Goal: Task Accomplishment & Management: Manage account settings

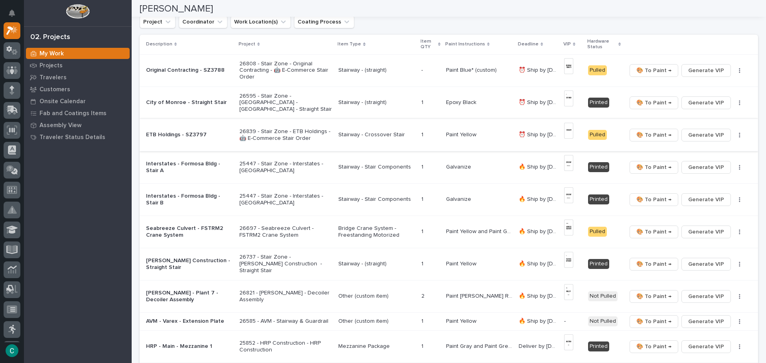
scroll to position [120, 0]
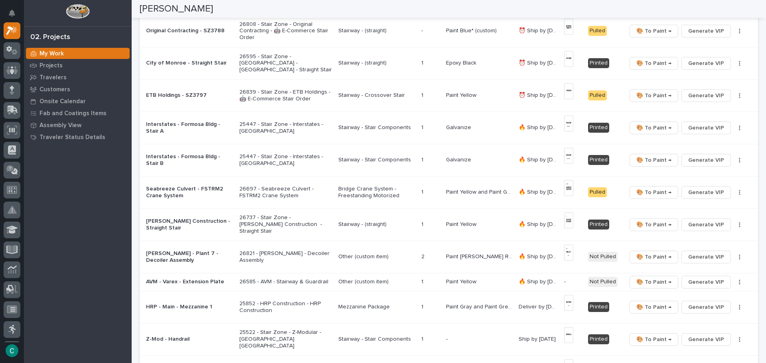
click at [375, 94] on p "Stairway - Crossover Stair" at bounding box center [376, 95] width 76 height 7
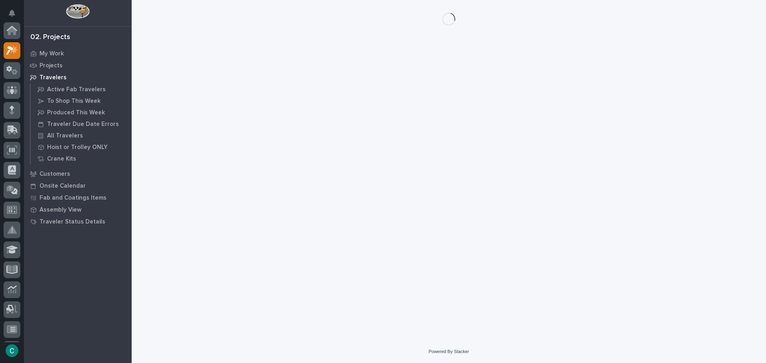
scroll to position [20, 0]
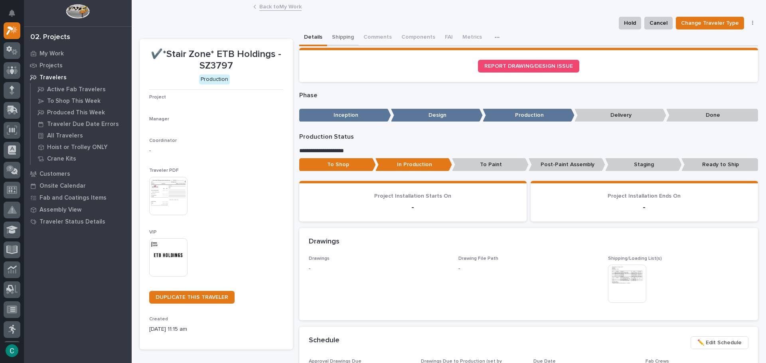
click at [348, 38] on button "Shipping" at bounding box center [343, 38] width 32 height 17
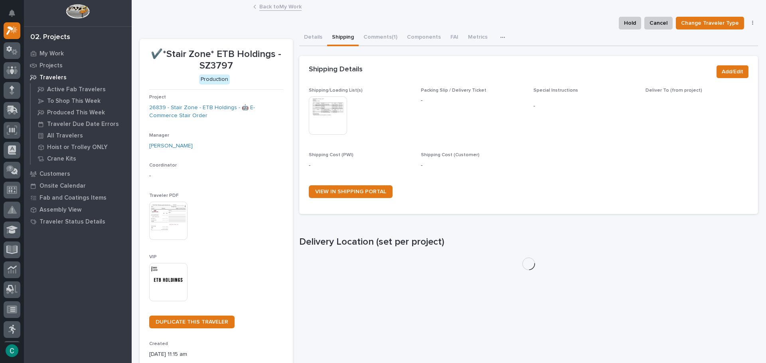
click at [332, 132] on img at bounding box center [328, 116] width 38 height 38
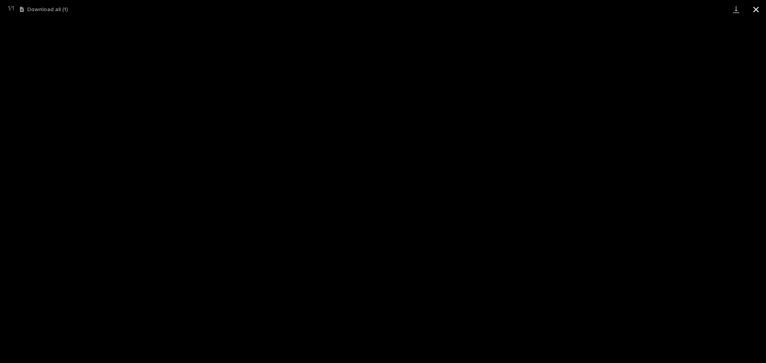
click at [757, 8] on button "Close gallery" at bounding box center [756, 9] width 20 height 19
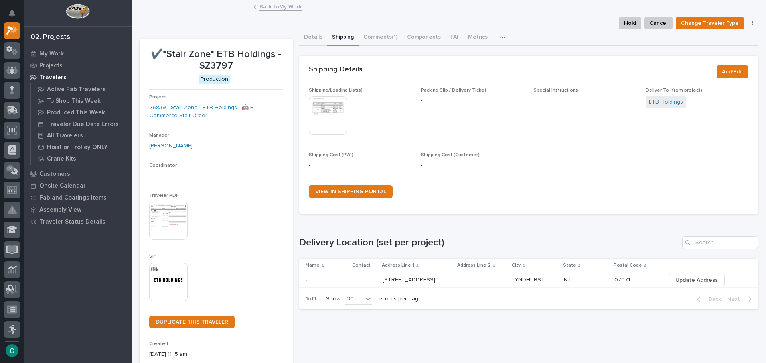
click at [283, 10] on link "Back to My Work" at bounding box center [280, 6] width 42 height 9
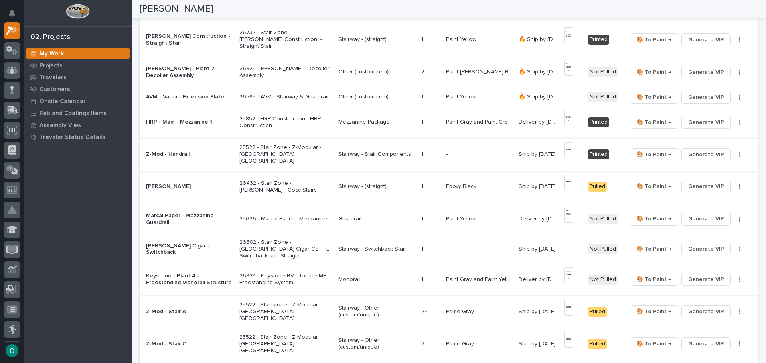
scroll to position [319, 0]
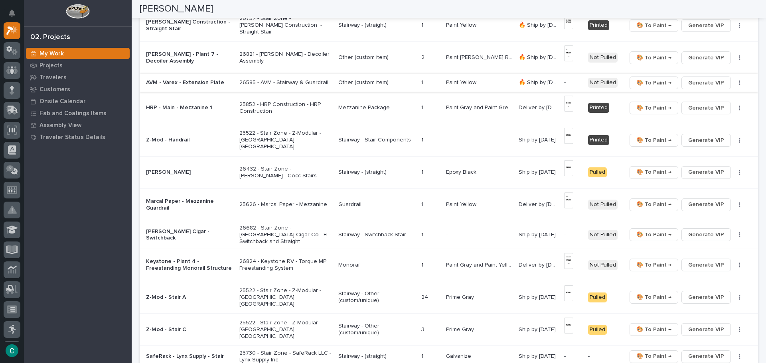
click at [704, 82] on span "Generate VIP" at bounding box center [706, 83] width 36 height 10
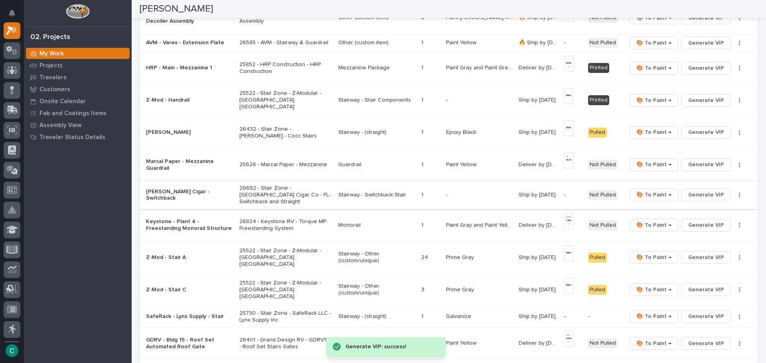
click at [694, 191] on span "Generate VIP" at bounding box center [706, 195] width 36 height 10
click at [369, 192] on p "Stairway - Switchback Stair" at bounding box center [376, 195] width 76 height 7
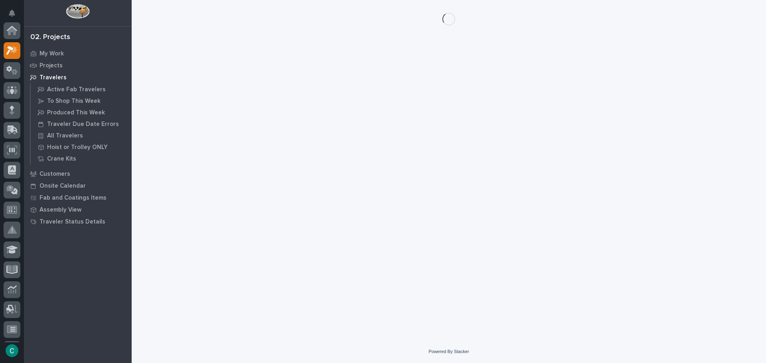
scroll to position [20, 0]
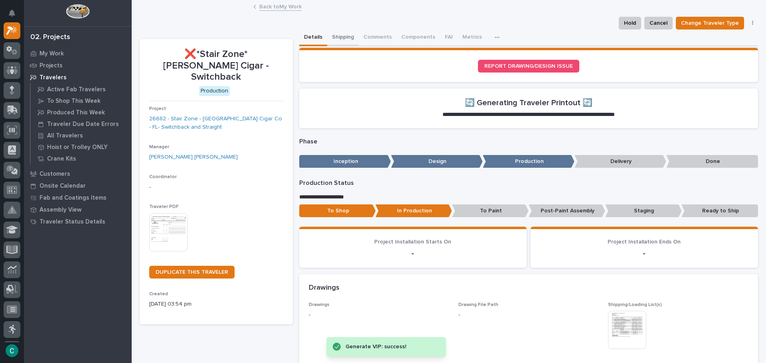
click at [331, 36] on button "Shipping" at bounding box center [343, 38] width 32 height 17
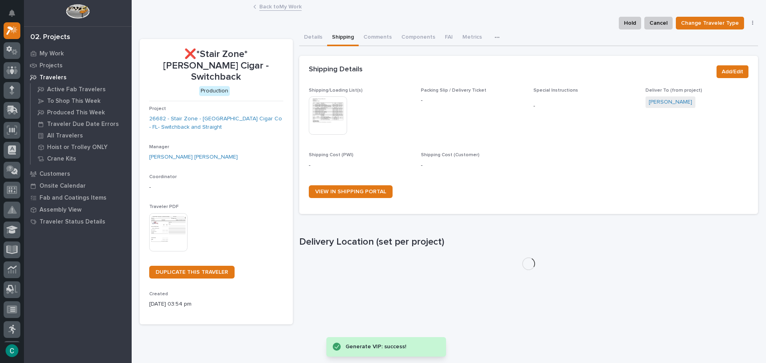
click at [332, 120] on img at bounding box center [328, 116] width 38 height 38
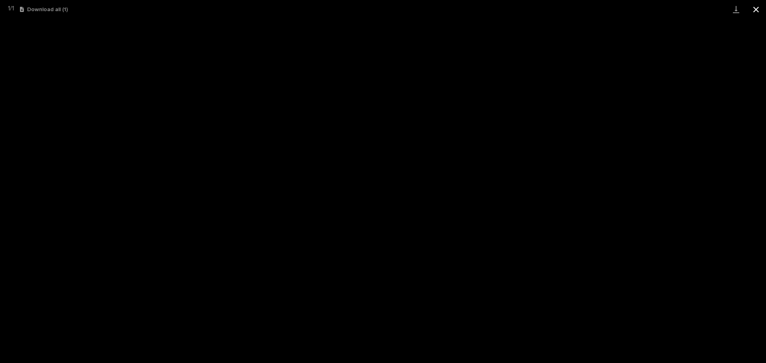
click at [758, 9] on button "Close gallery" at bounding box center [756, 9] width 20 height 19
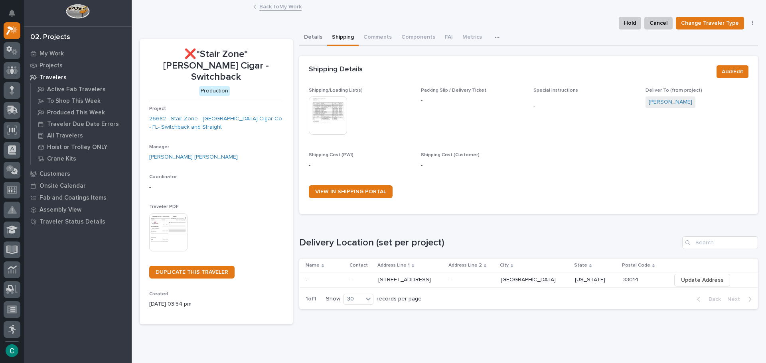
click at [315, 34] on button "Details" at bounding box center [313, 38] width 28 height 17
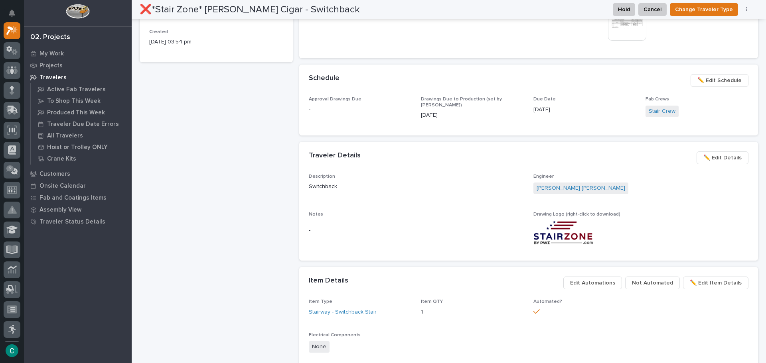
scroll to position [399, 0]
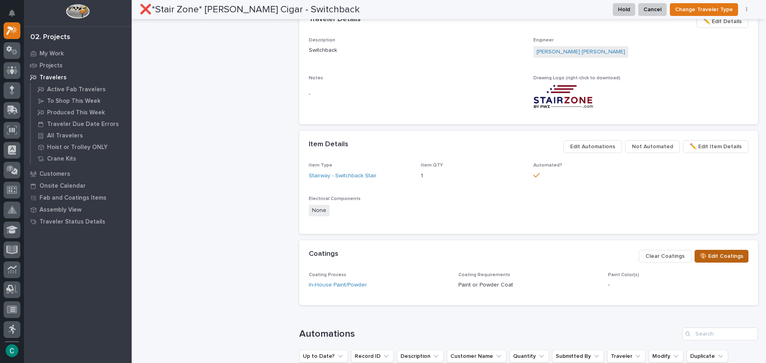
click at [720, 252] on span "🎨 Edit Coatings" at bounding box center [721, 257] width 43 height 10
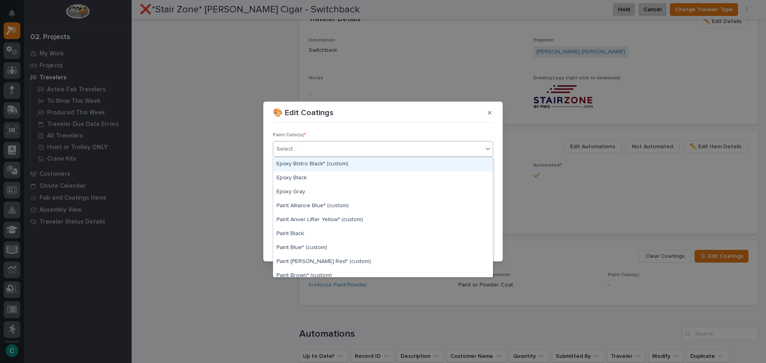
click at [331, 148] on div "Select..." at bounding box center [377, 149] width 209 height 13
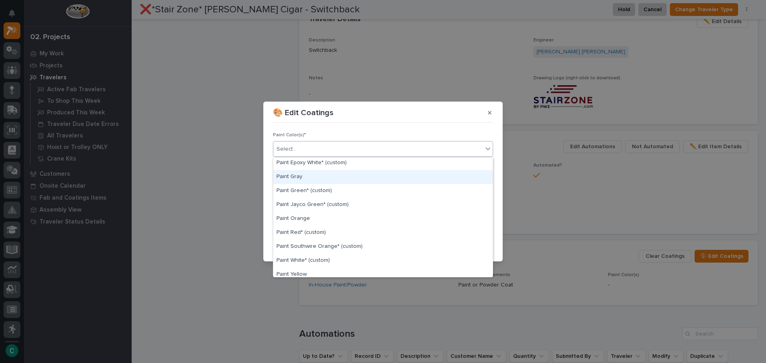
scroll to position [160, 0]
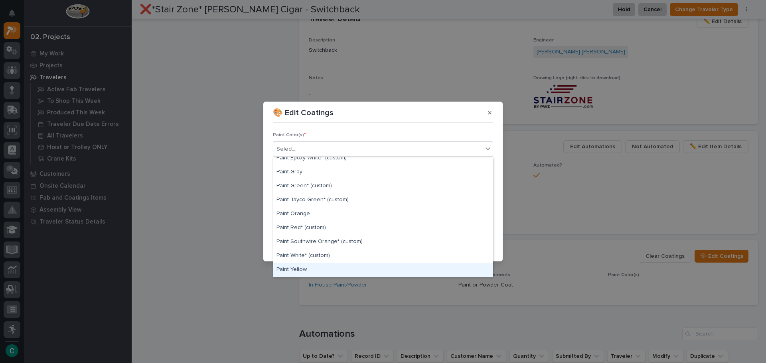
click at [335, 264] on div "Paint Yellow" at bounding box center [382, 270] width 219 height 14
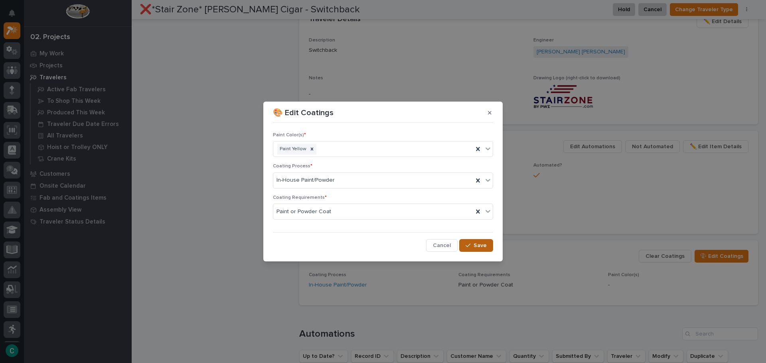
click at [469, 247] on icon "button" at bounding box center [467, 246] width 5 height 6
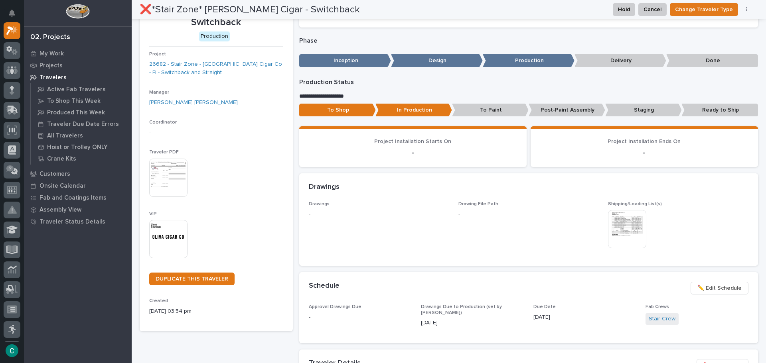
scroll to position [0, 0]
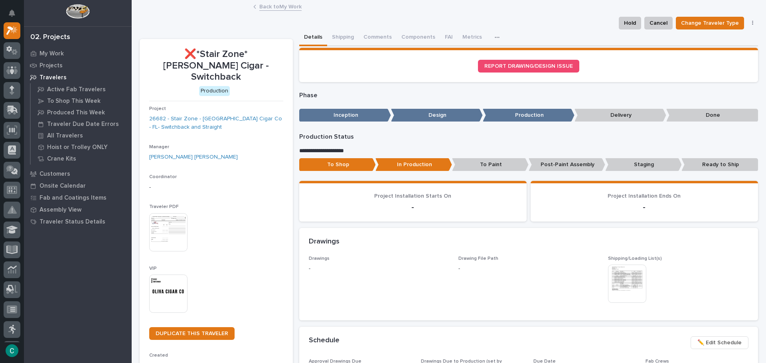
click at [273, 10] on link "Back to My Work" at bounding box center [280, 6] width 42 height 9
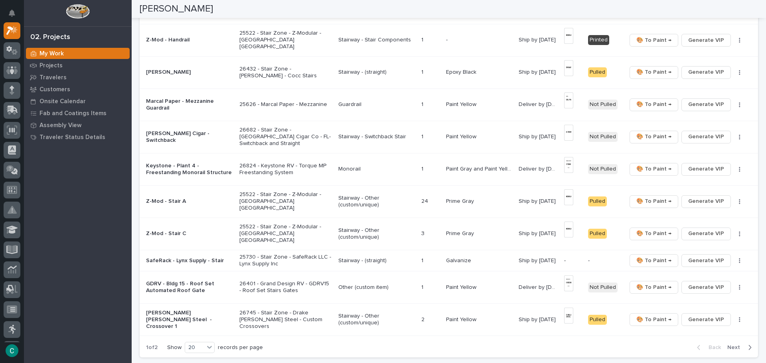
scroll to position [439, 0]
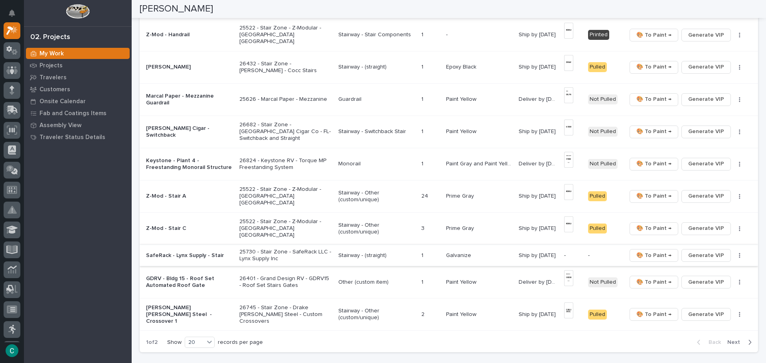
click at [700, 258] on span "Generate VIP" at bounding box center [706, 256] width 36 height 10
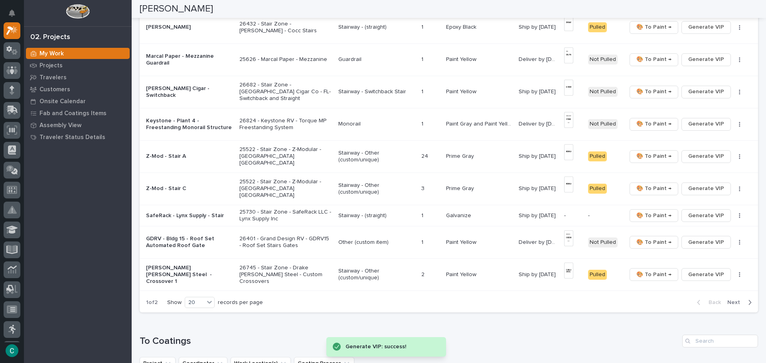
click at [731, 301] on span "Next" at bounding box center [736, 302] width 18 height 7
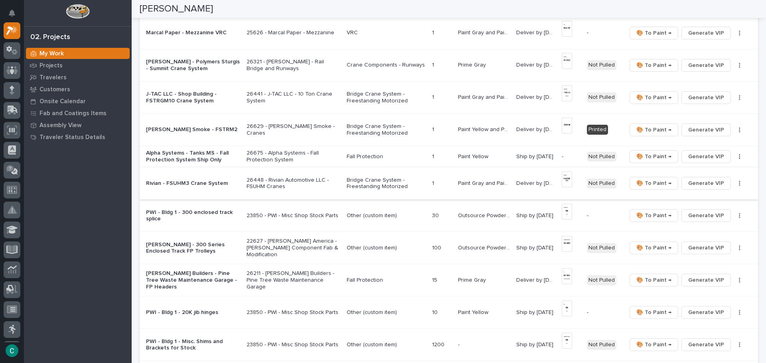
scroll to position [175, 0]
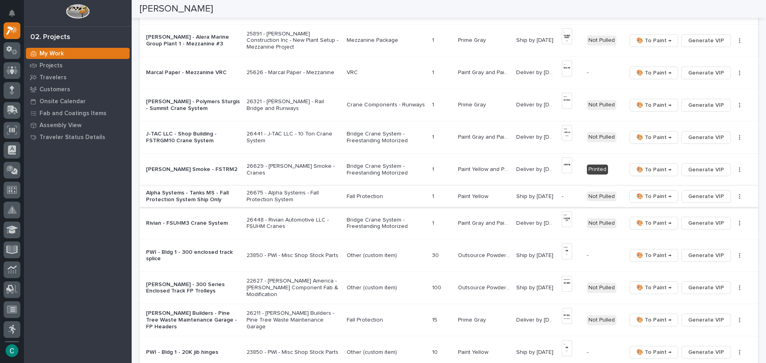
click at [709, 196] on span "Generate VIP" at bounding box center [706, 197] width 36 height 10
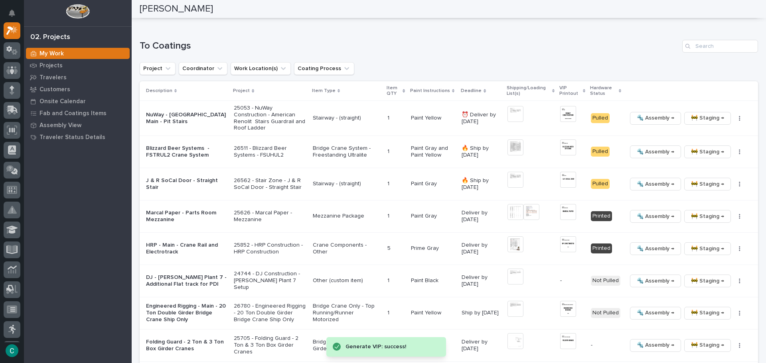
scroll to position [653, 0]
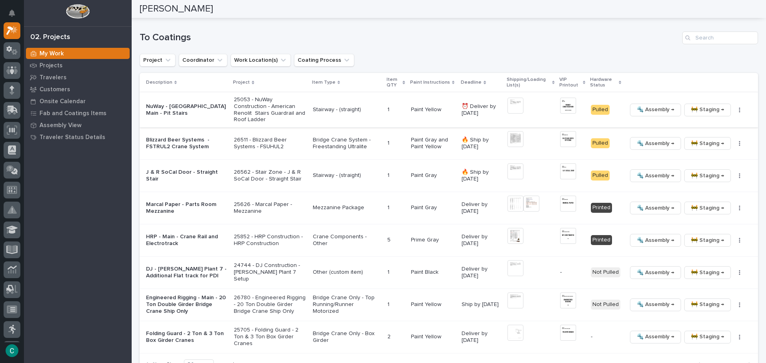
click at [691, 110] on span "🚧 Staging →" at bounding box center [707, 110] width 33 height 10
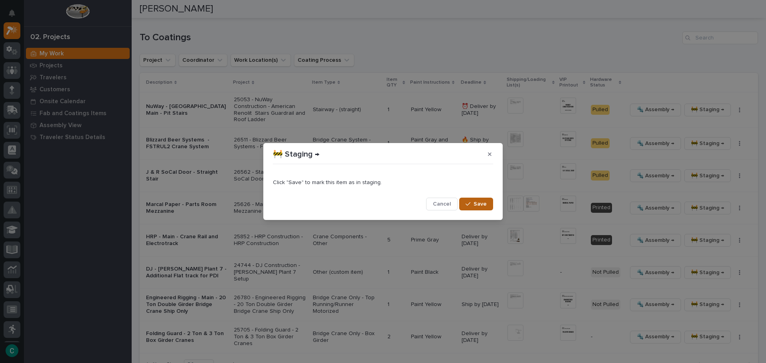
click at [479, 203] on span "Save" at bounding box center [479, 204] width 13 height 7
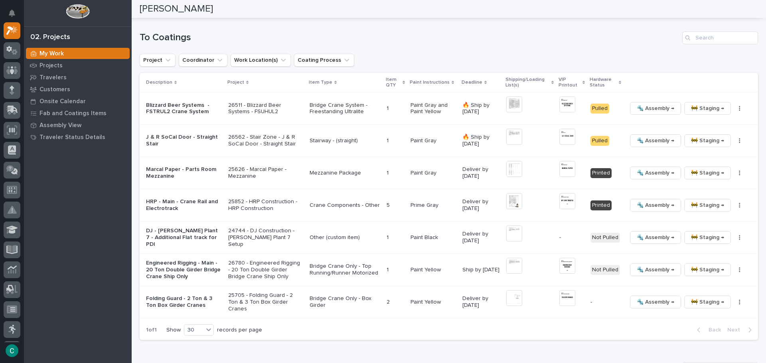
scroll to position [637, 0]
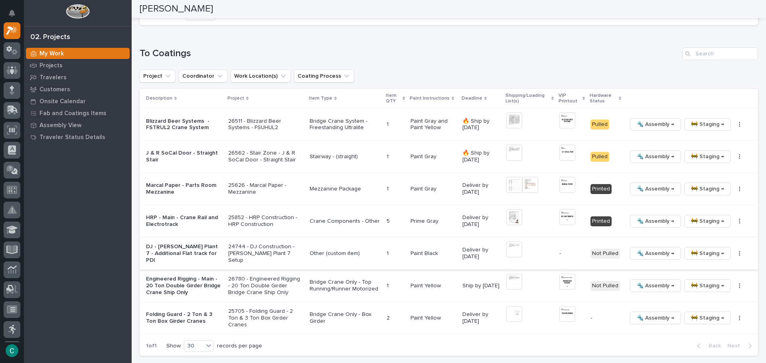
click at [739, 252] on icon "button" at bounding box center [739, 253] width 1 height 5
click at [706, 292] on span "Generate VIP" at bounding box center [705, 295] width 34 height 10
click at [624, 76] on div "Project Coordinator Work Location(s) Coating Process" at bounding box center [449, 76] width 618 height 13
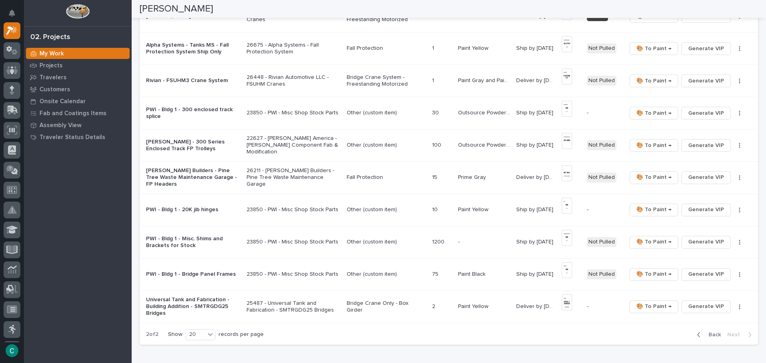
scroll to position [403, 0]
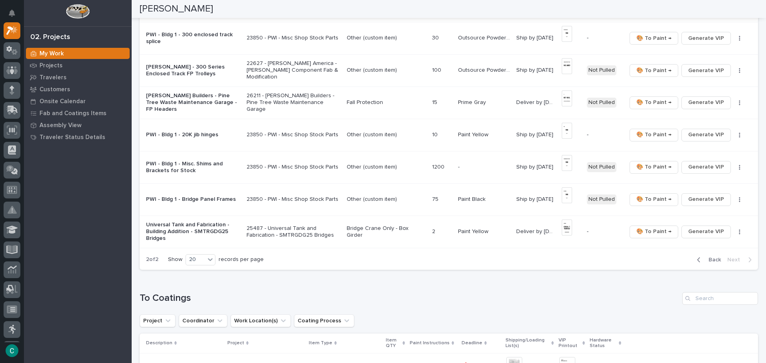
click at [707, 262] on span "Back" at bounding box center [712, 259] width 17 height 7
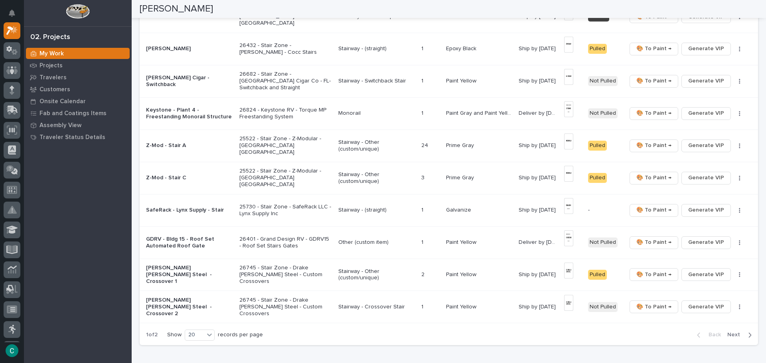
scroll to position [473, 0]
